Goal: Information Seeking & Learning: Learn about a topic

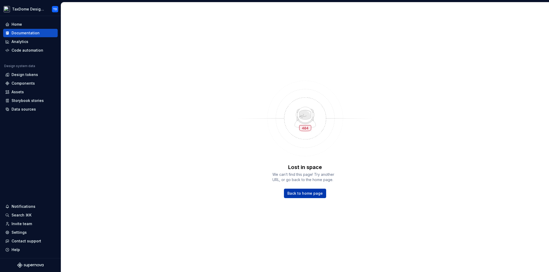
drag, startPoint x: 314, startPoint y: 193, endPoint x: 310, endPoint y: 189, distance: 5.6
click at [314, 193] on span "Back to home page" at bounding box center [304, 193] width 35 height 5
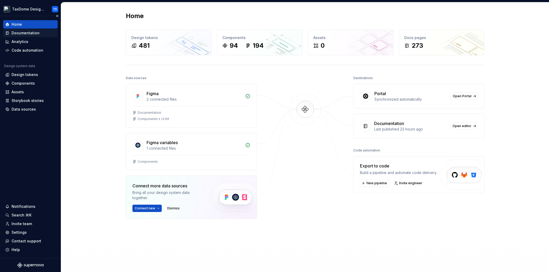
click at [33, 32] on div "Documentation" at bounding box center [26, 32] width 28 height 5
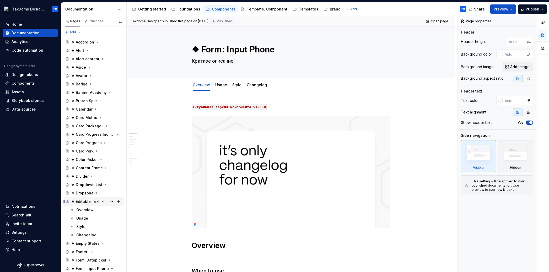
click at [101, 202] on icon "Page tree" at bounding box center [103, 202] width 4 height 4
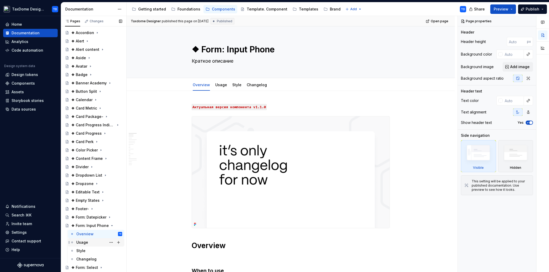
scroll to position [15, 0]
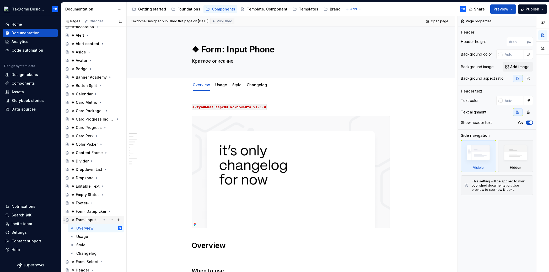
click at [102, 219] on icon "Page tree" at bounding box center [104, 220] width 4 height 4
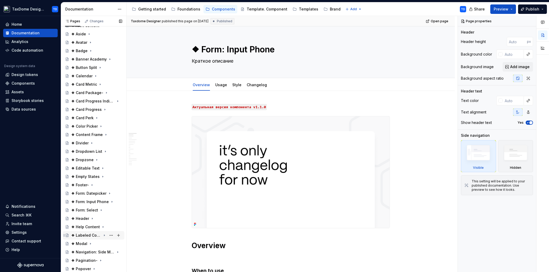
scroll to position [38, 0]
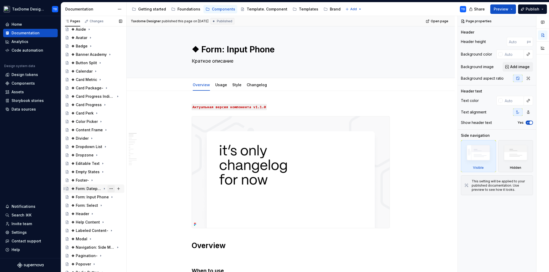
click at [108, 189] on button "Page tree" at bounding box center [111, 188] width 7 height 7
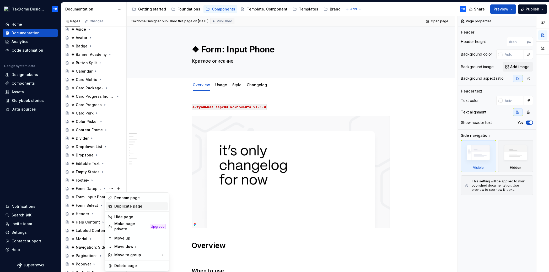
click at [120, 207] on div "Duplicate page" at bounding box center [139, 206] width 51 height 5
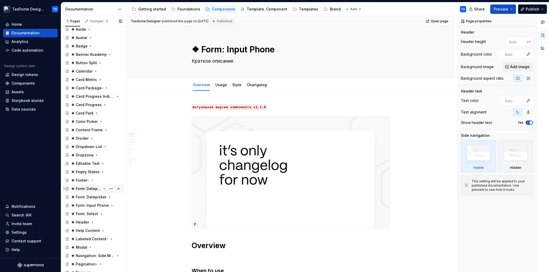
click at [87, 189] on div "❖ Form: Datepicker" at bounding box center [86, 188] width 30 height 5
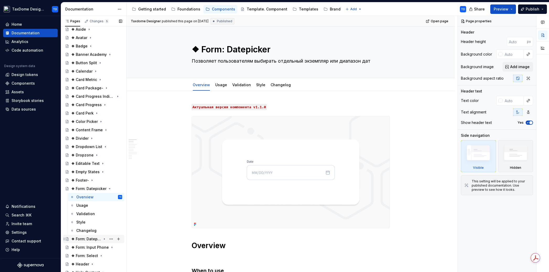
click at [87, 239] on div "❖ Form: Datepicker" at bounding box center [86, 239] width 30 height 5
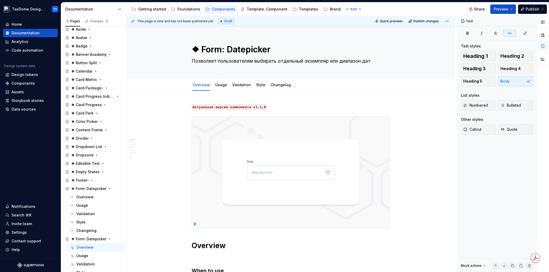
type textarea "*"
